Goal: Navigation & Orientation: Go to known website

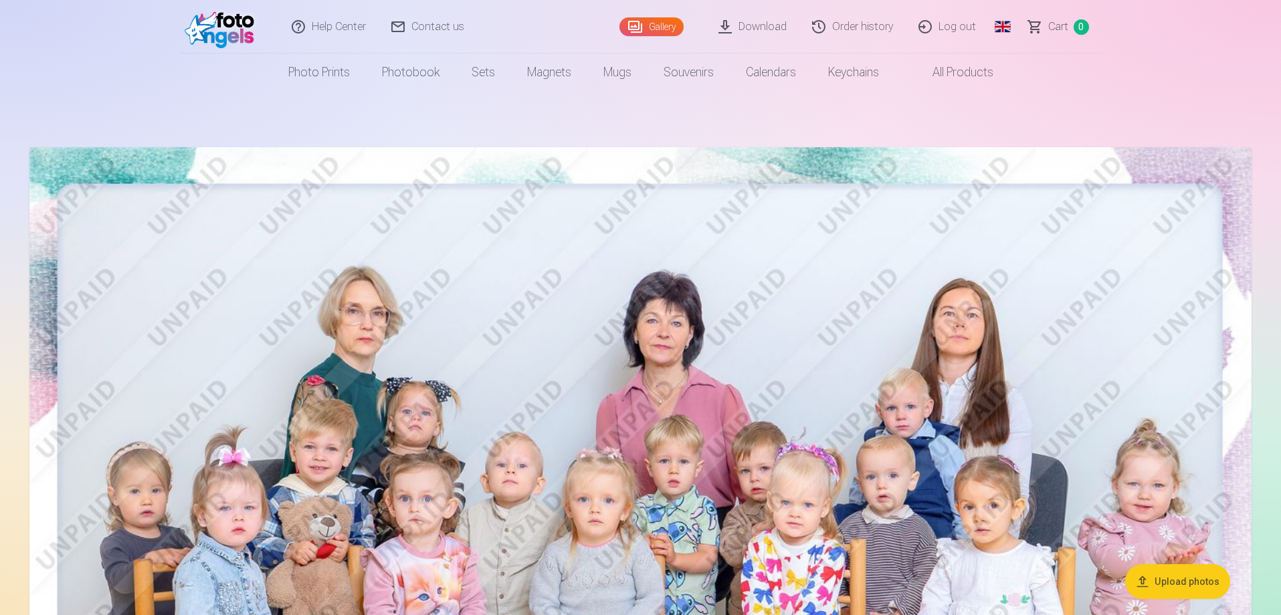
click at [1006, 28] on link "Global" at bounding box center [1002, 27] width 27 height 54
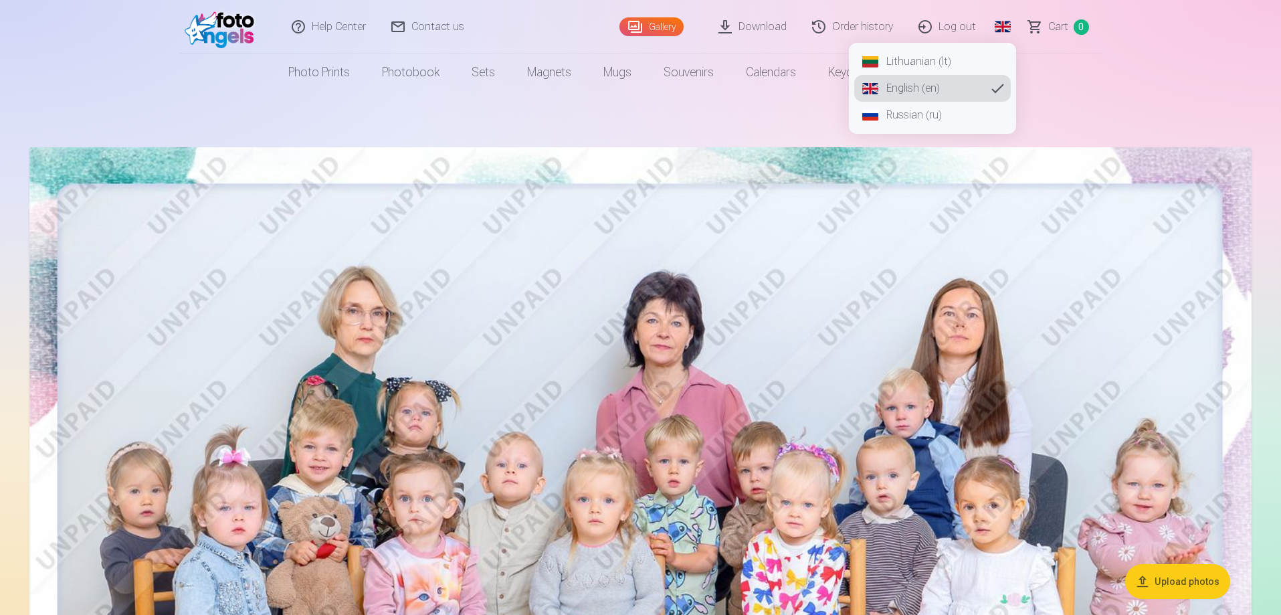
click at [915, 66] on link "Lithuanian (lt)" at bounding box center [932, 61] width 156 height 27
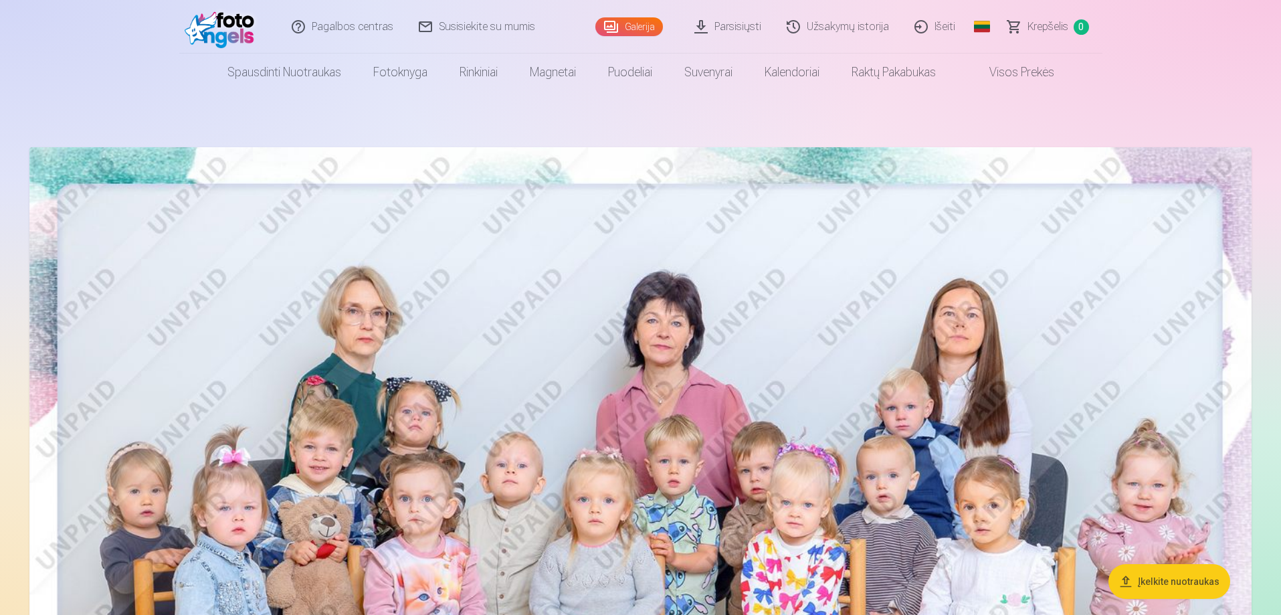
click at [1050, 28] on span "Krepšelis" at bounding box center [1047, 27] width 41 height 16
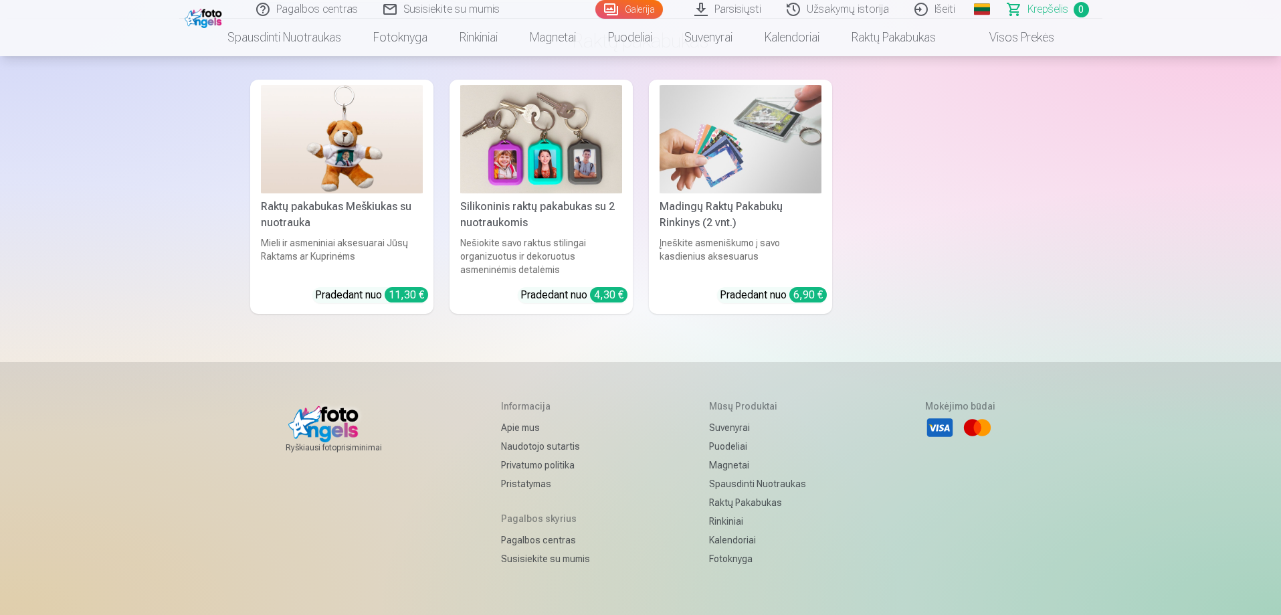
scroll to position [4013, 0]
